Goal: Check status

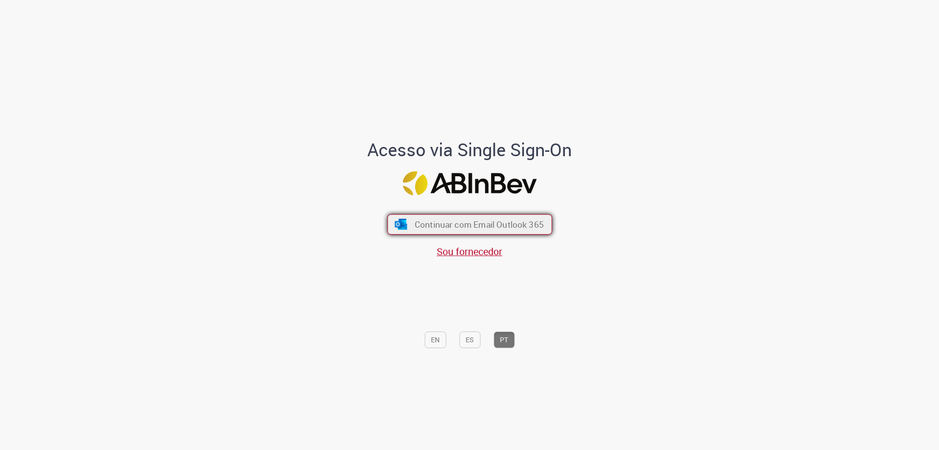
click at [503, 232] on button "Continuar com Email Outlook 365" at bounding box center [469, 224] width 165 height 21
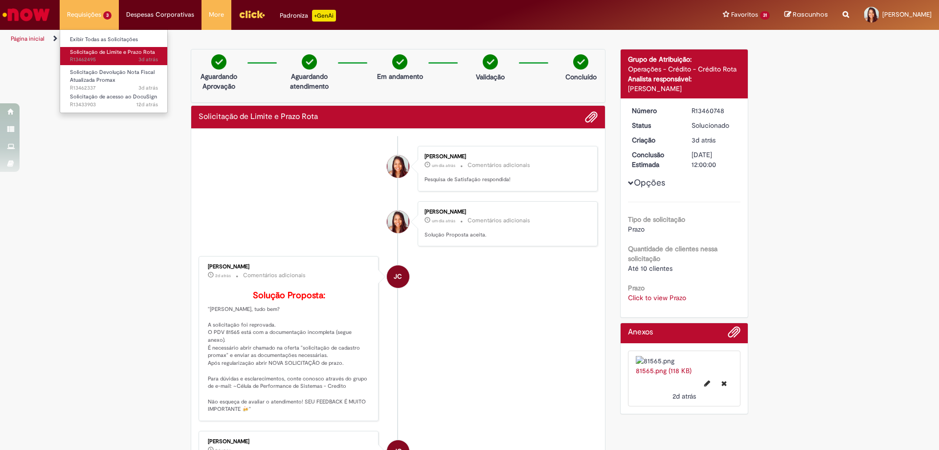
click at [97, 57] on span "3d atrás 3 dias atrás R13462495" at bounding box center [114, 60] width 88 height 8
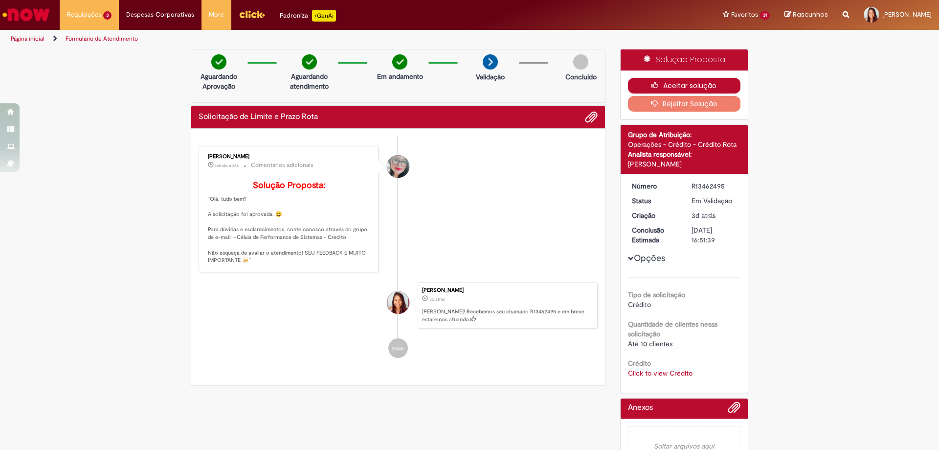
click at [678, 90] on button "Aceitar solução" at bounding box center [684, 86] width 113 height 16
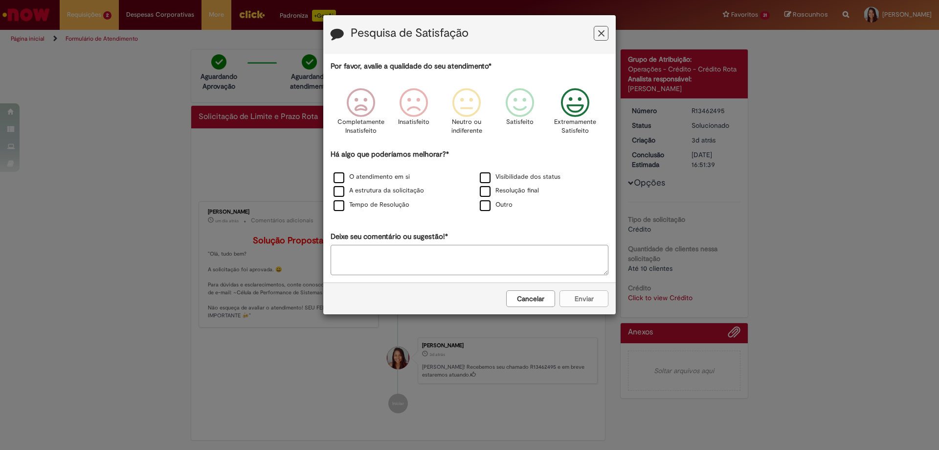
click at [579, 104] on icon "Feedback" at bounding box center [575, 102] width 37 height 29
click at [370, 209] on label "Tempo de Resolução" at bounding box center [372, 204] width 76 height 9
click at [573, 302] on button "Enviar" at bounding box center [584, 298] width 49 height 17
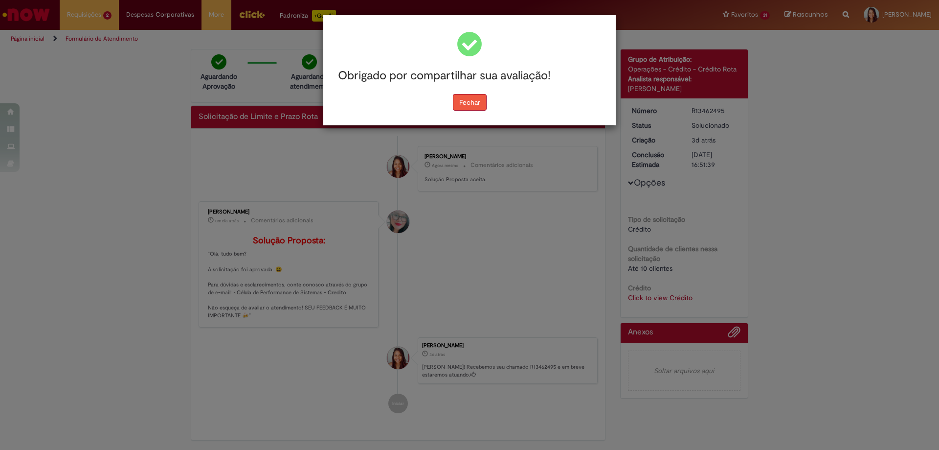
click at [462, 109] on button "Fechar" at bounding box center [470, 102] width 34 height 17
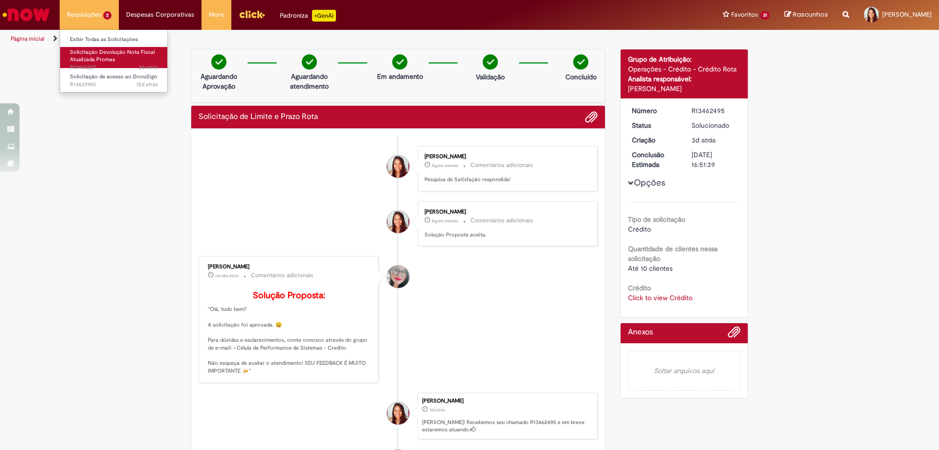
click at [90, 58] on span "Solicitação Devolução Nota Fiscal Atualizada Promax" at bounding box center [112, 55] width 85 height 15
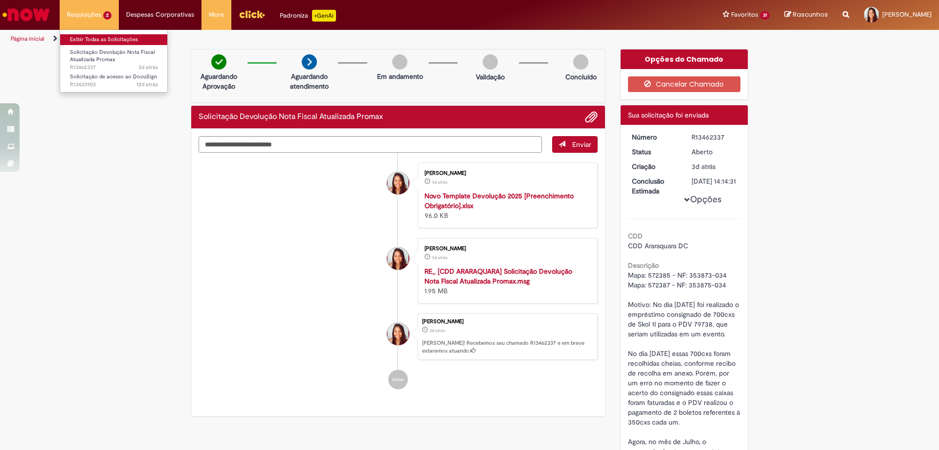
click at [95, 43] on link "Exibir Todas as Solicitações" at bounding box center [114, 39] width 108 height 11
